Goal: Task Accomplishment & Management: Manage account settings

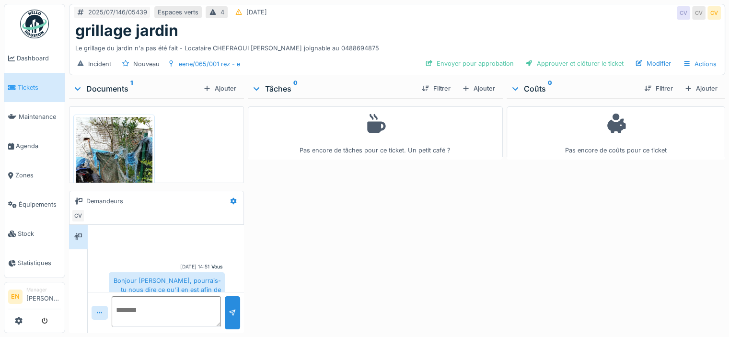
scroll to position [35, 0]
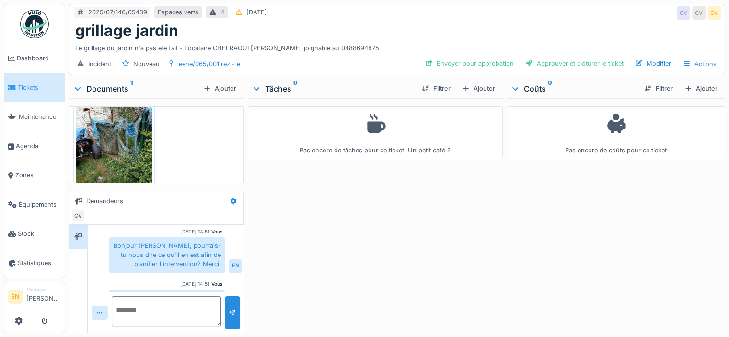
click at [214, 276] on div "Vous 07/08/2025 14:51 Bonjour Charlotte, pourrais-tu nous dire ce qu'il en est …" at bounding box center [166, 276] width 156 height 173
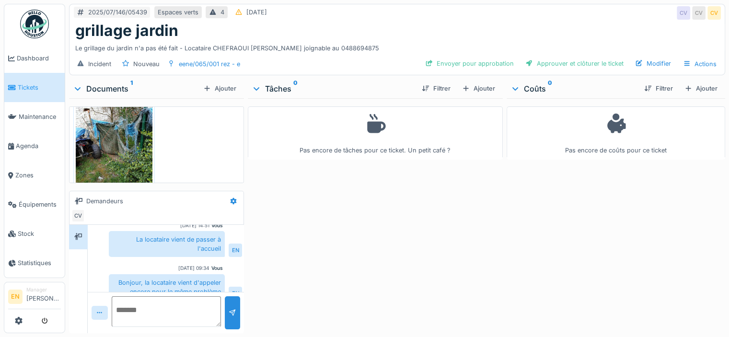
scroll to position [105, 0]
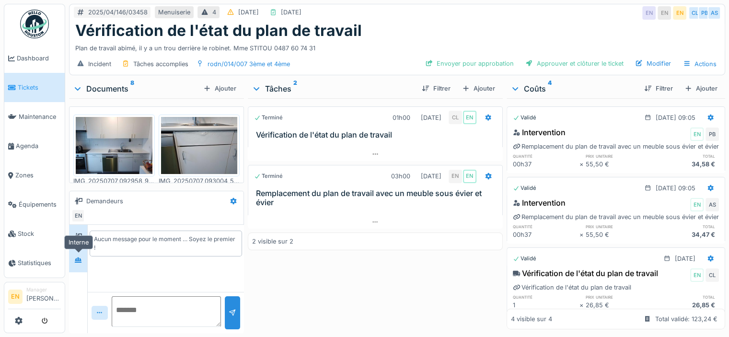
click at [79, 261] on icon at bounding box center [78, 259] width 7 height 5
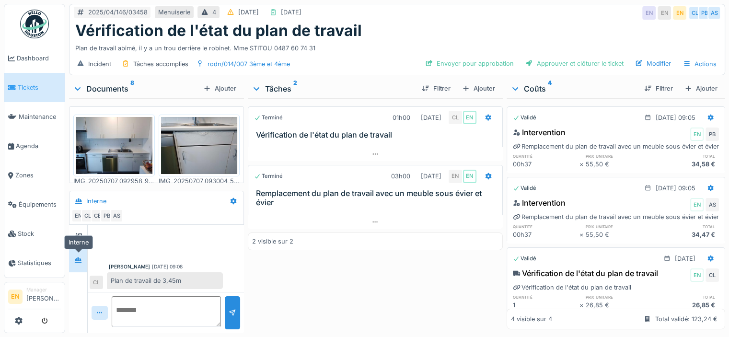
scroll to position [228, 0]
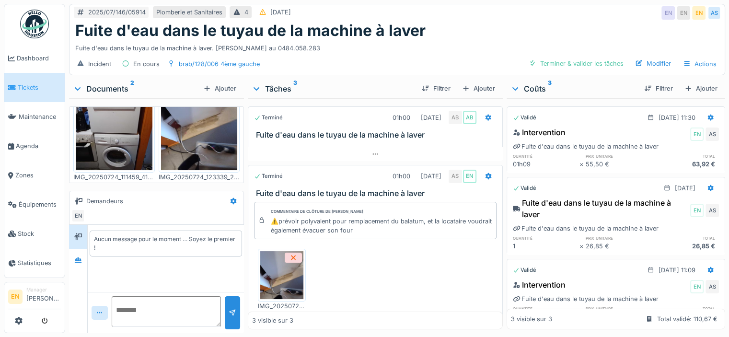
scroll to position [42, 0]
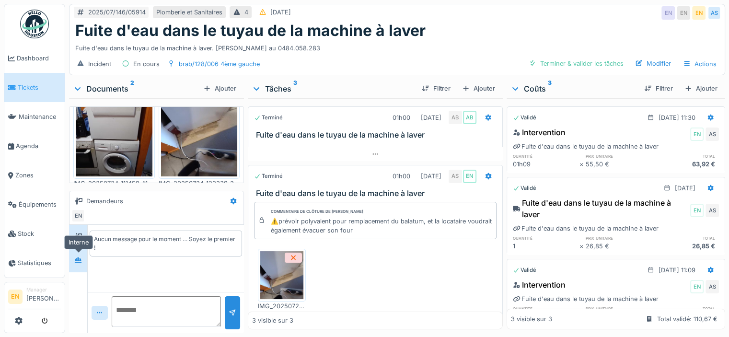
click at [78, 262] on icon at bounding box center [78, 259] width 7 height 5
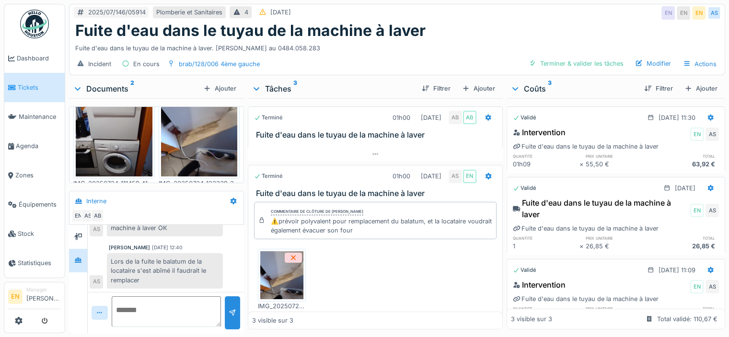
click at [203, 268] on div "Lors de la fuite le balatum de la locataire s'est abîmé il faudrait le remplacer" at bounding box center [165, 270] width 116 height 35
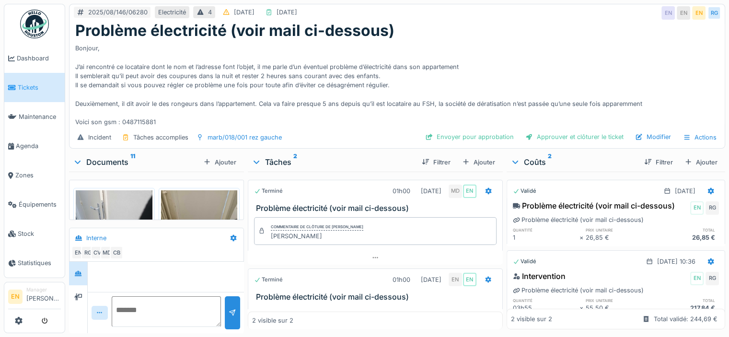
scroll to position [81, 0]
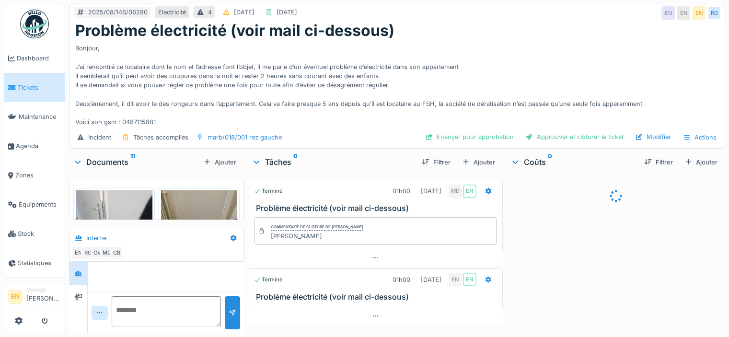
scroll to position [237, 0]
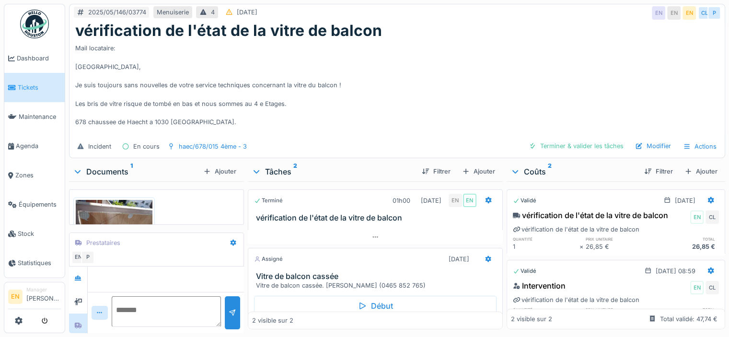
scroll to position [48, 0]
click at [347, 112] on div "Mail locataire: [GEOGRAPHIC_DATA], Je suis toujours sans nouvelles de votre ser…" at bounding box center [397, 88] width 644 height 96
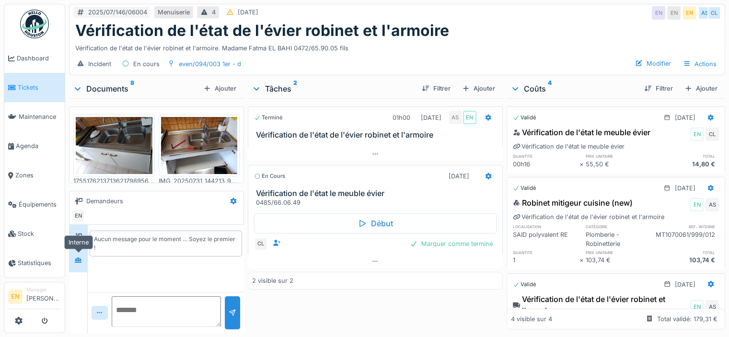
click at [77, 258] on icon at bounding box center [78, 259] width 7 height 5
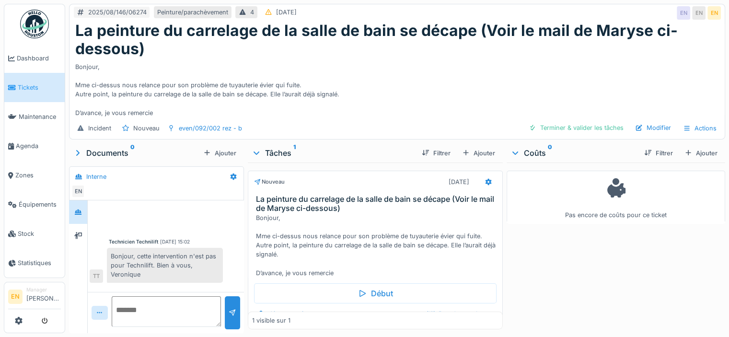
scroll to position [46, 0]
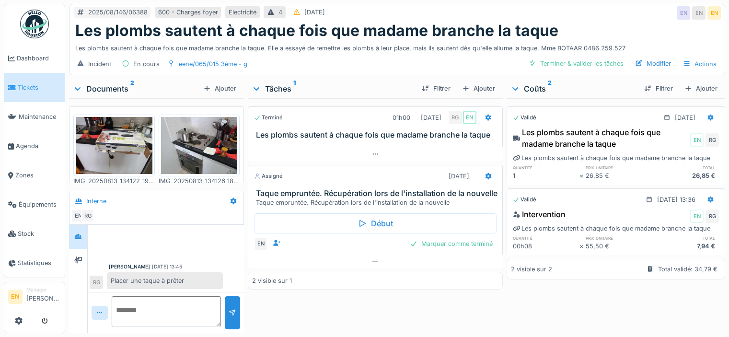
scroll to position [7, 0]
click at [356, 321] on div "Terminé 01h00 [DATE] RG EN Les plombs sautent à chaque fois que madame branche …" at bounding box center [375, 213] width 255 height 231
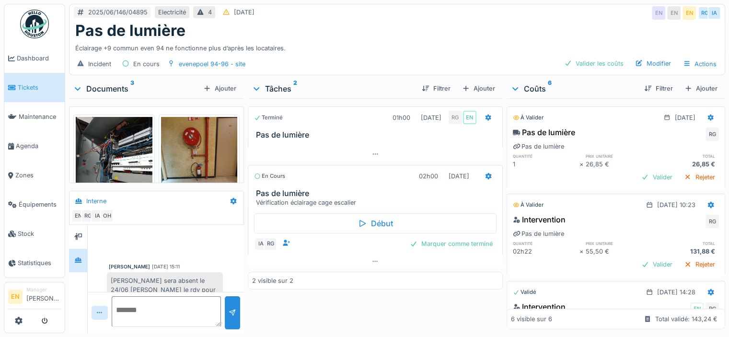
scroll to position [182, 0]
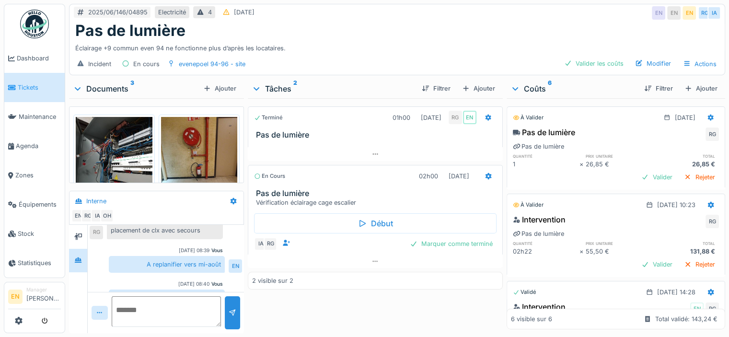
click at [186, 290] on div "Quand Ilyas sera de retour" at bounding box center [167, 303] width 116 height 26
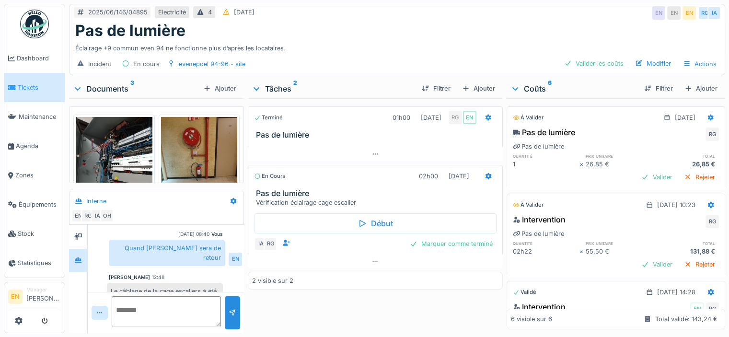
scroll to position [253, 0]
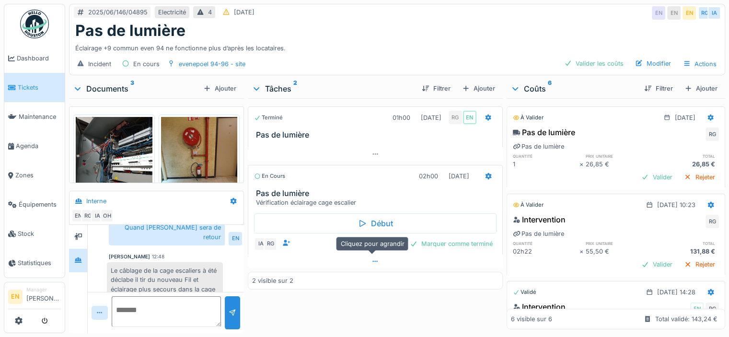
click at [374, 258] on icon at bounding box center [375, 261] width 8 height 6
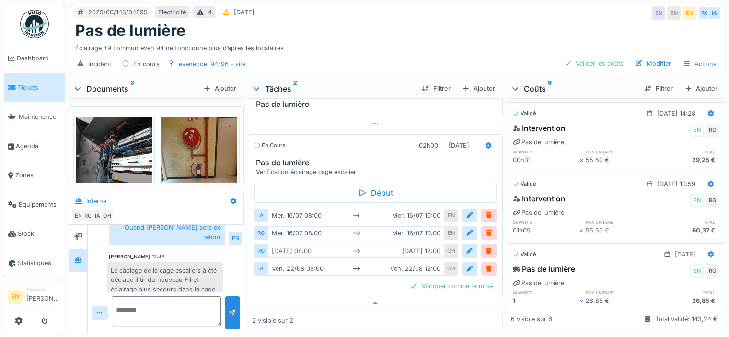
scroll to position [32, 0]
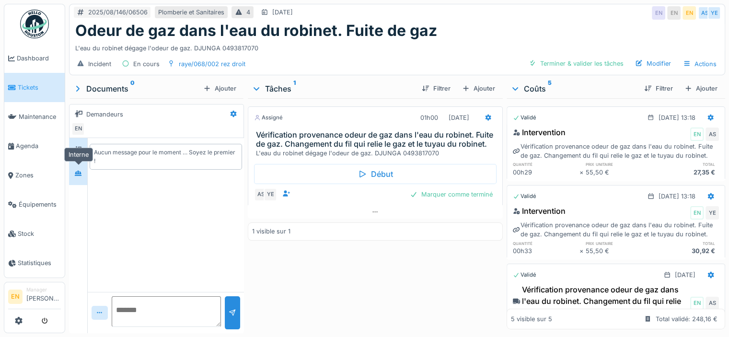
click at [79, 176] on div at bounding box center [78, 173] width 8 height 9
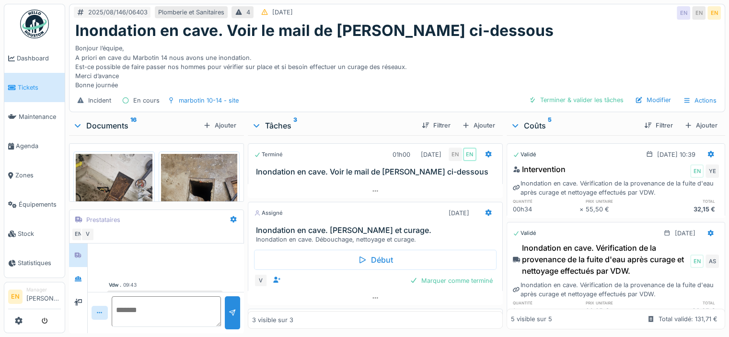
scroll to position [395, 0]
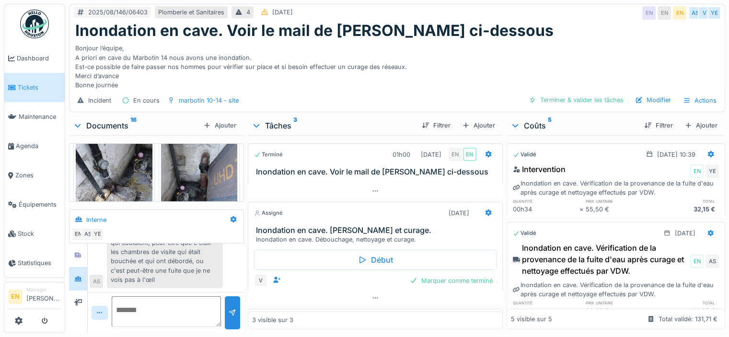
scroll to position [921, 0]
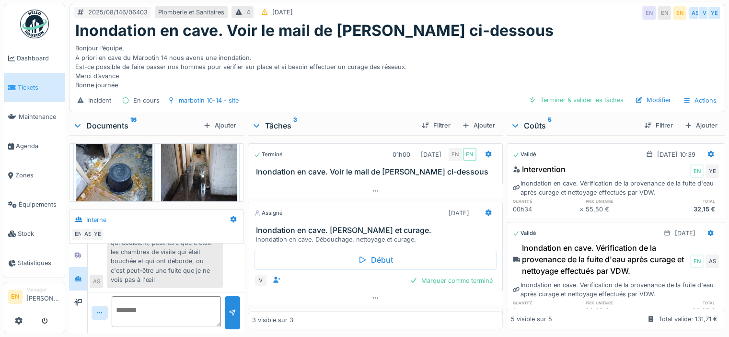
click at [201, 266] on div "Par contre je constate des vieux tuyaux qui ont été enlevés remplacés par du PP…" at bounding box center [165, 247] width 116 height 81
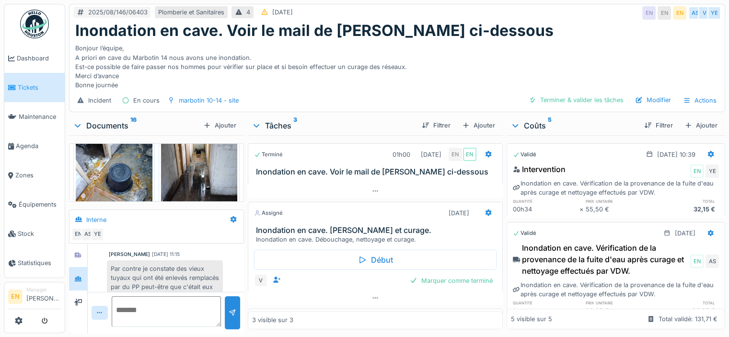
scroll to position [294, 0]
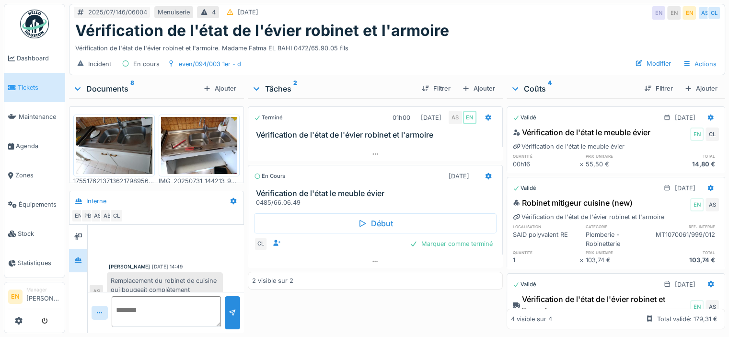
scroll to position [87, 0]
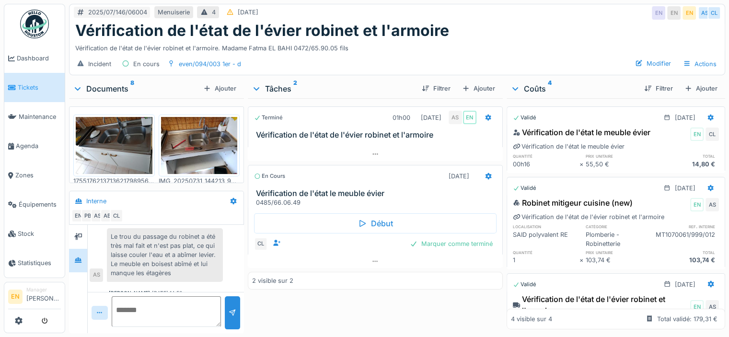
click at [176, 250] on div "Le trou du passage du robinet a été très mal fait et n'est pas plat, ce qui lai…" at bounding box center [165, 255] width 116 height 54
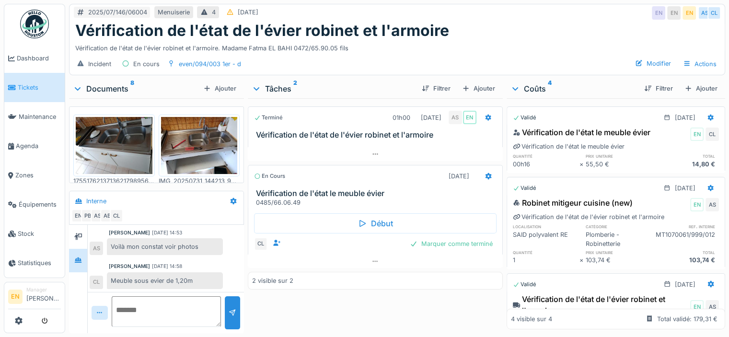
scroll to position [7, 0]
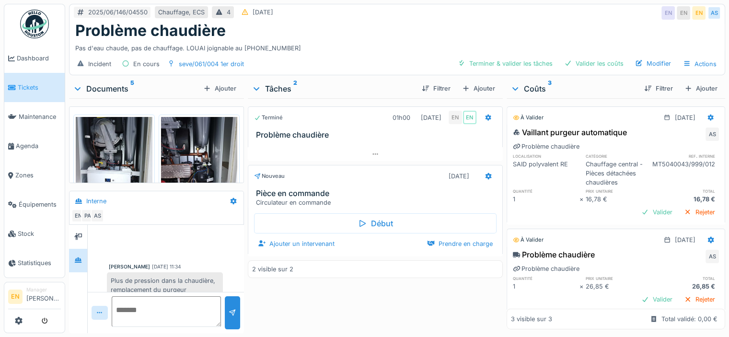
scroll to position [47, 0]
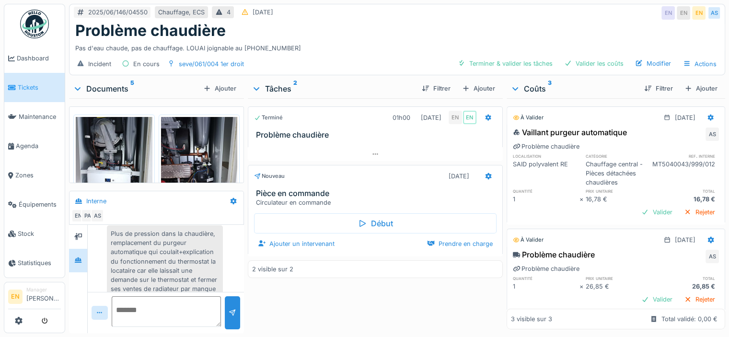
click at [162, 243] on div "Plus de pression dans la chaudière, remplacement du purgeur automatique qui cou…" at bounding box center [165, 265] width 116 height 81
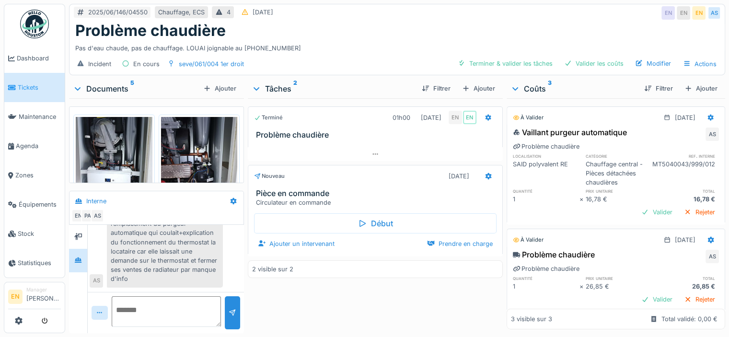
scroll to position [136, 0]
click at [172, 251] on div "La chaudière monte en surchauffe en sanitaire, prévoir remplacement circulateur…" at bounding box center [165, 262] width 116 height 54
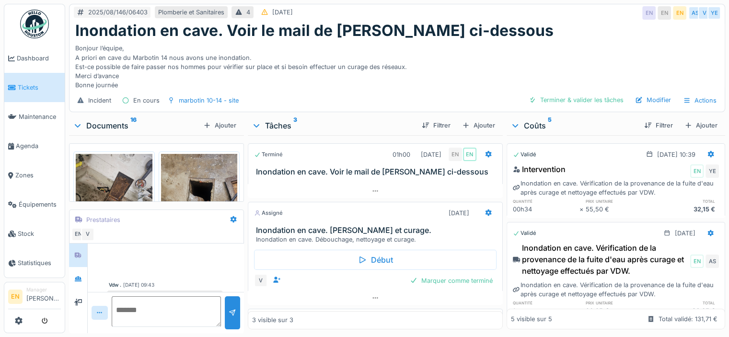
scroll to position [395, 0]
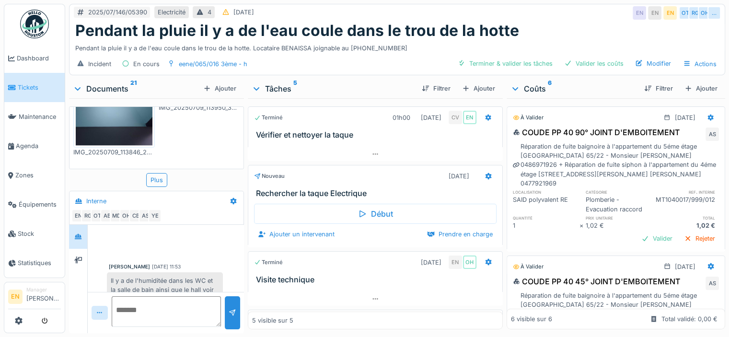
scroll to position [86, 0]
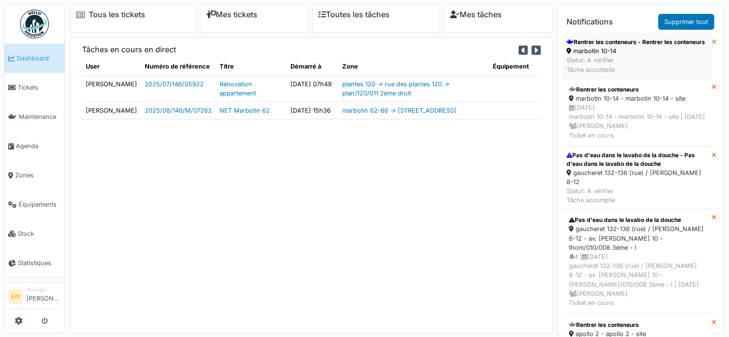
click at [593, 46] on div "Rentrer les conteneurs - Rentrer les conteneurs" at bounding box center [636, 42] width 139 height 9
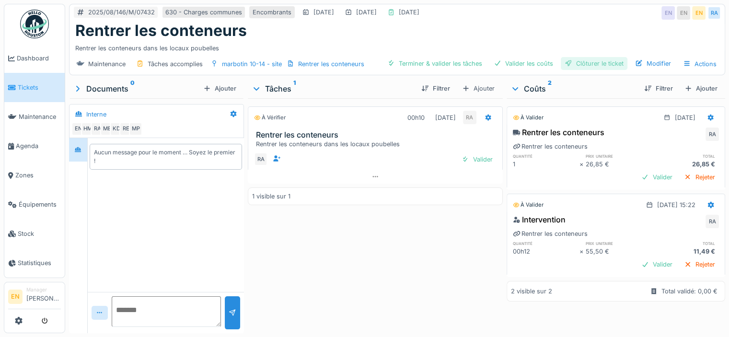
click at [593, 66] on div "Clôturer le ticket" at bounding box center [594, 63] width 67 height 13
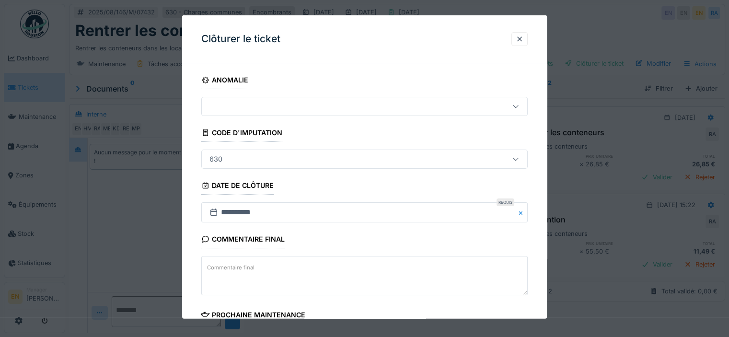
click at [541, 260] on div "**********" at bounding box center [364, 270] width 365 height 398
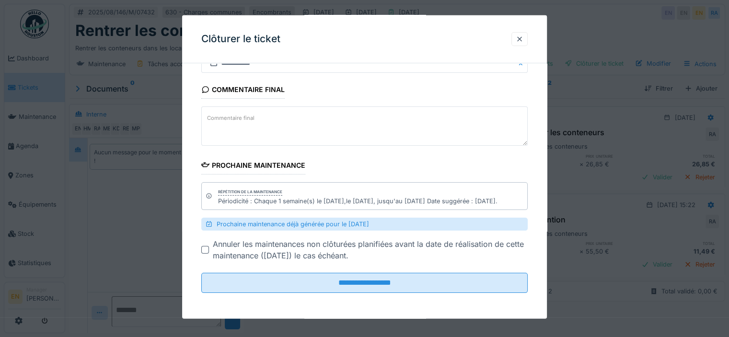
scroll to position [7, 0]
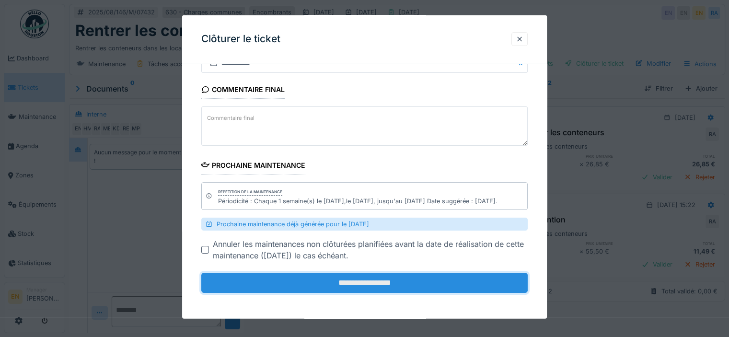
click at [389, 290] on input "**********" at bounding box center [364, 283] width 326 height 20
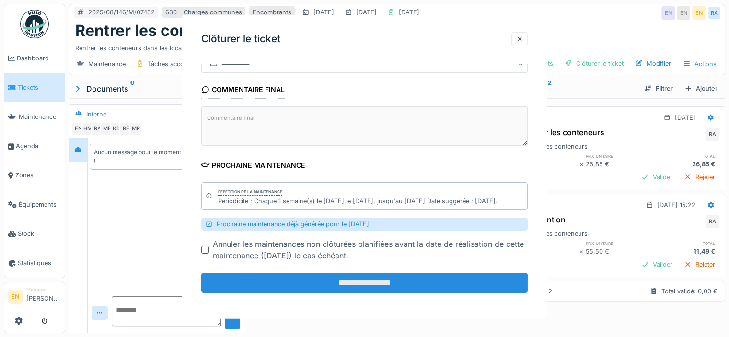
scroll to position [0, 0]
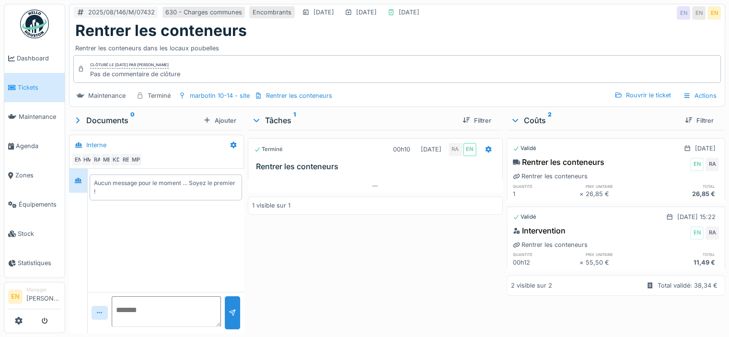
click at [43, 24] on img at bounding box center [34, 24] width 29 height 29
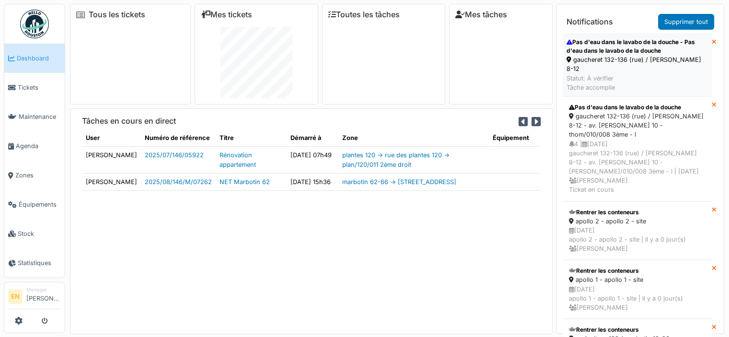
click at [610, 57] on div "gaucheret 132-136 (rue) / [PERSON_NAME] 8-12" at bounding box center [637, 64] width 141 height 18
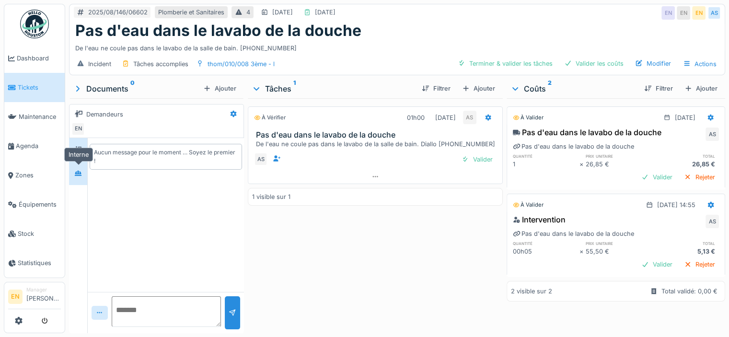
click at [78, 174] on icon at bounding box center [78, 173] width 8 height 6
click at [587, 61] on div "Valider les coûts" at bounding box center [593, 63] width 67 height 13
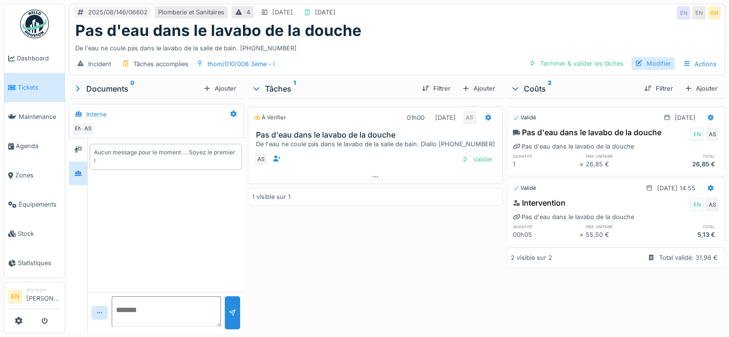
click at [646, 63] on div "Modifier" at bounding box center [653, 63] width 44 height 13
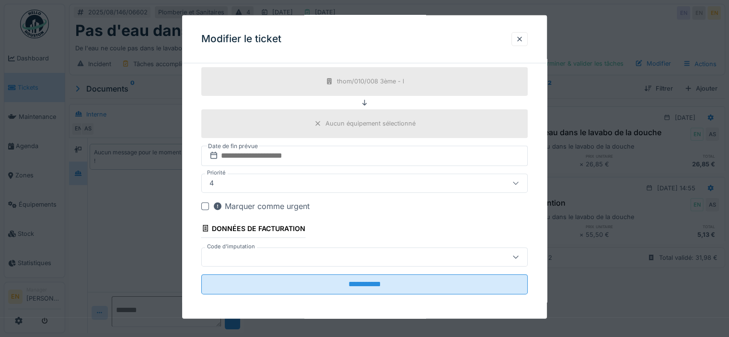
scroll to position [7, 0]
click at [520, 248] on div at bounding box center [515, 256] width 23 height 18
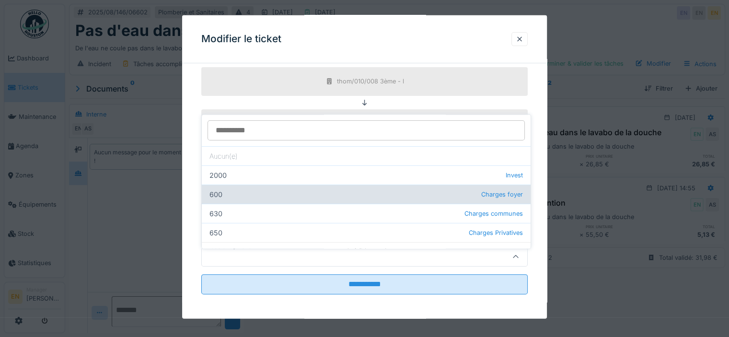
click at [309, 185] on div "600 Charges foyer" at bounding box center [366, 194] width 329 height 19
type input "***"
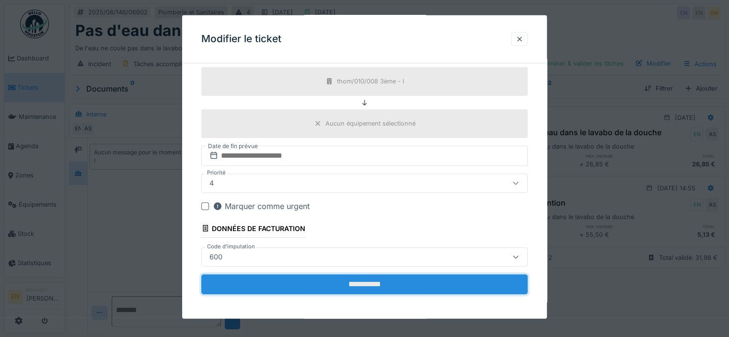
click at [352, 283] on input "**********" at bounding box center [364, 284] width 326 height 20
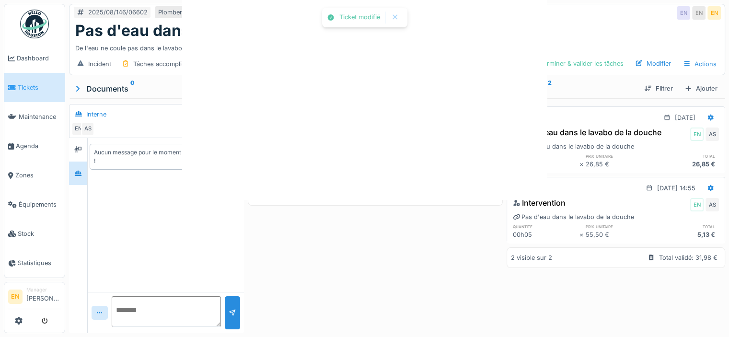
scroll to position [0, 0]
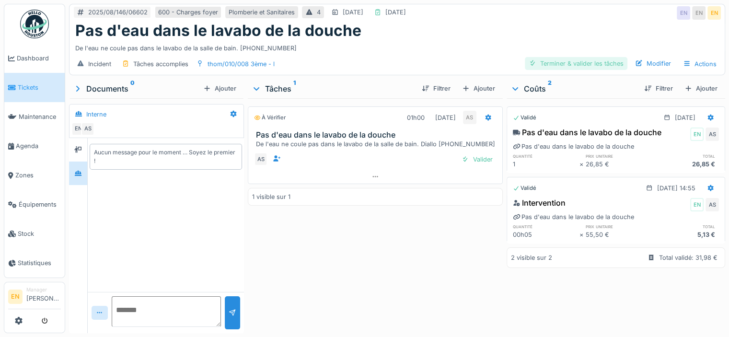
click at [576, 57] on div "Terminer & valider les tâches" at bounding box center [576, 63] width 103 height 13
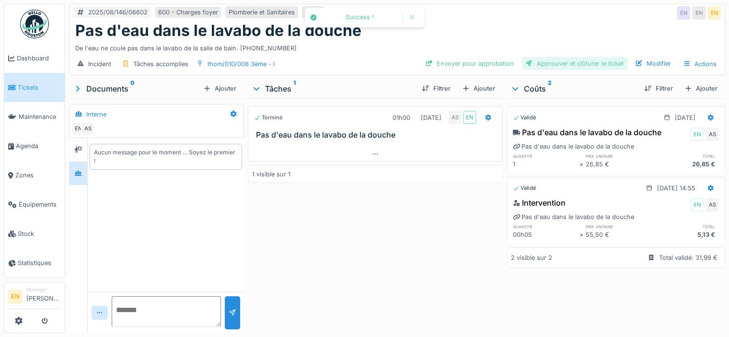
click at [568, 61] on div "Approuver et clôturer le ticket" at bounding box center [575, 63] width 106 height 13
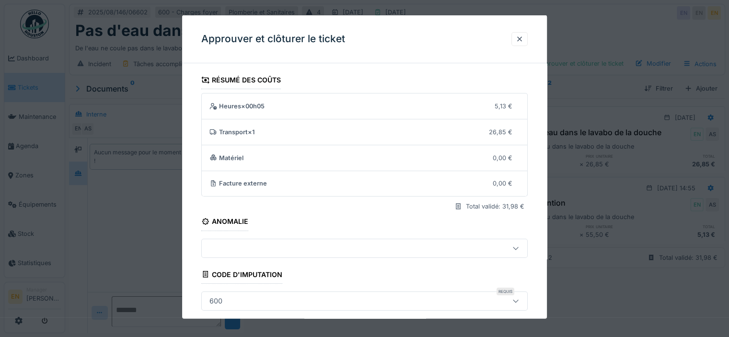
click at [535, 278] on div "**********" at bounding box center [364, 282] width 365 height 423
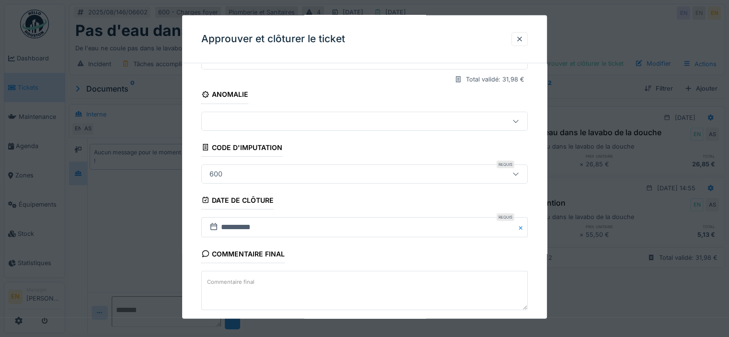
scroll to position [174, 0]
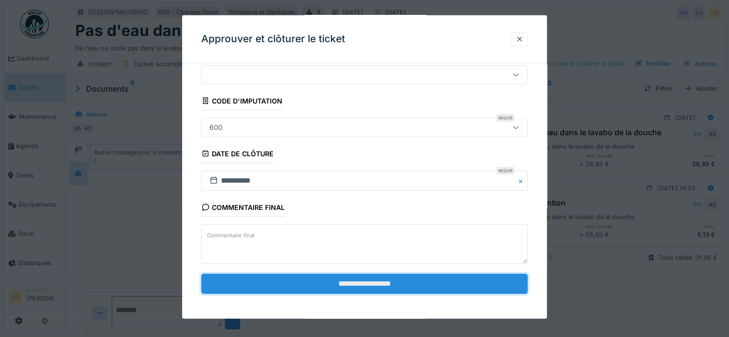
click at [370, 280] on input "**********" at bounding box center [364, 284] width 326 height 20
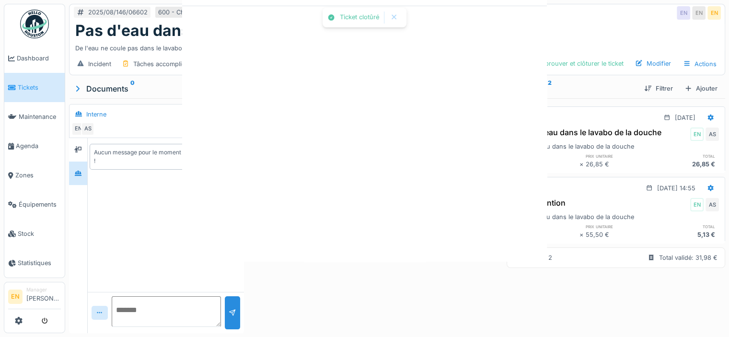
scroll to position [0, 0]
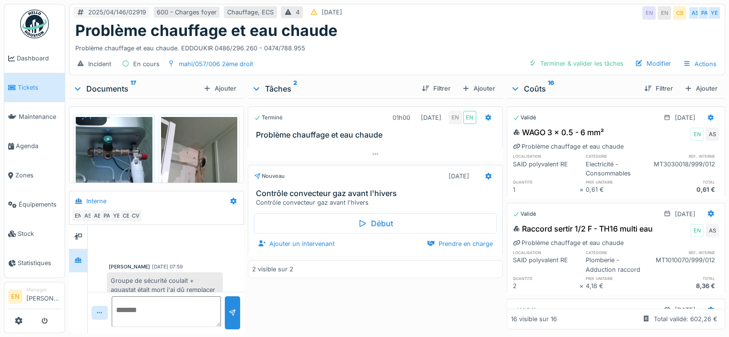
scroll to position [178, 0]
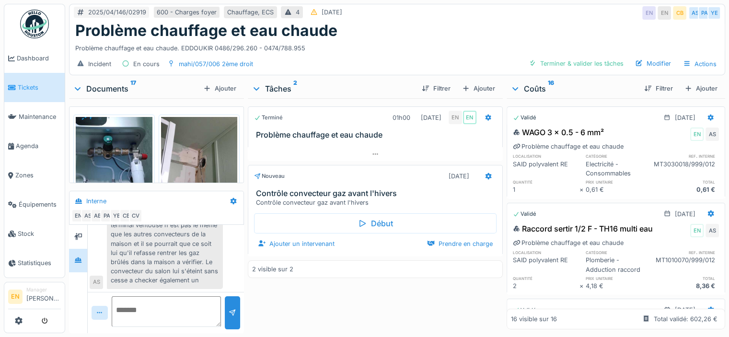
click at [357, 297] on div "Terminé 01h00 [DATE] EN EN Problème chauffage et eau chaude Nouveau [DATE] Cont…" at bounding box center [375, 213] width 255 height 231
click at [344, 310] on div "Terminé 01h00 [DATE] EN EN Problème chauffage et eau chaude Nouveau [DATE] Cont…" at bounding box center [375, 213] width 255 height 231
